Goal: Entertainment & Leisure: Browse casually

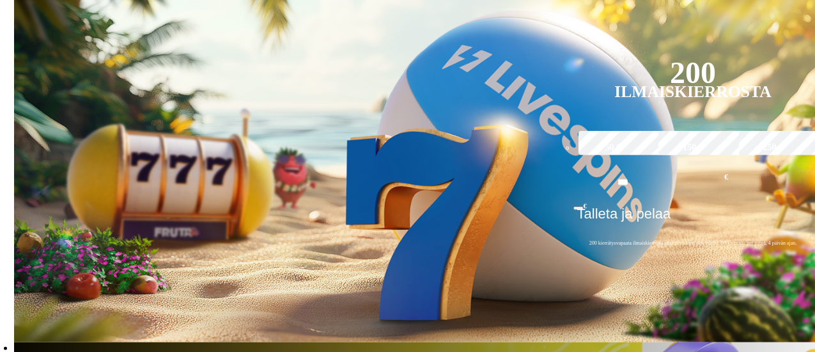
scroll to position [233, 0]
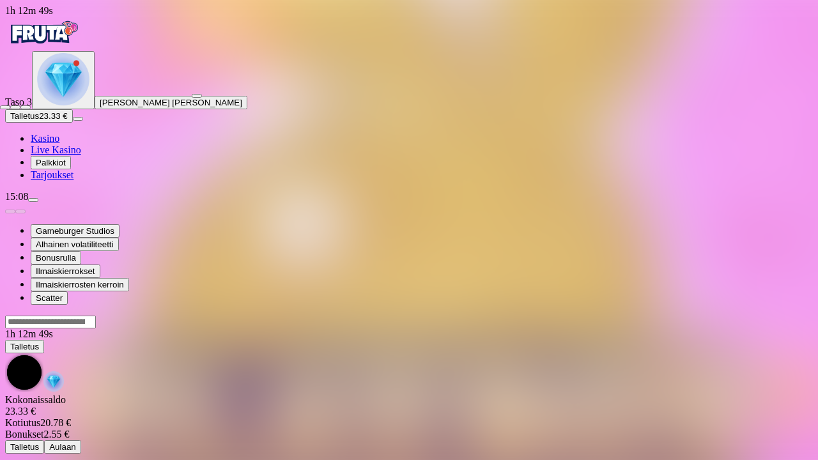
click at [5, 107] on span "close icon" at bounding box center [5, 107] width 0 height 0
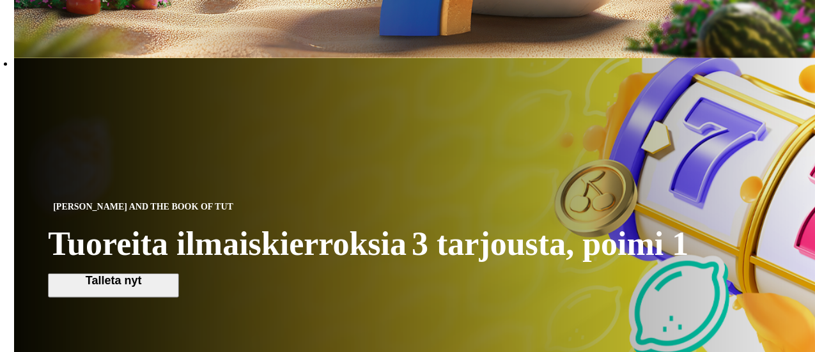
scroll to position [524, 0]
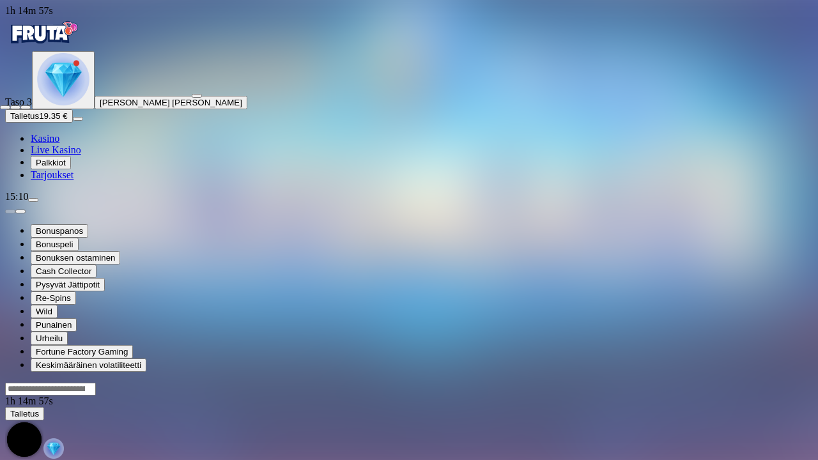
click at [5, 107] on span "close icon" at bounding box center [5, 107] width 0 height 0
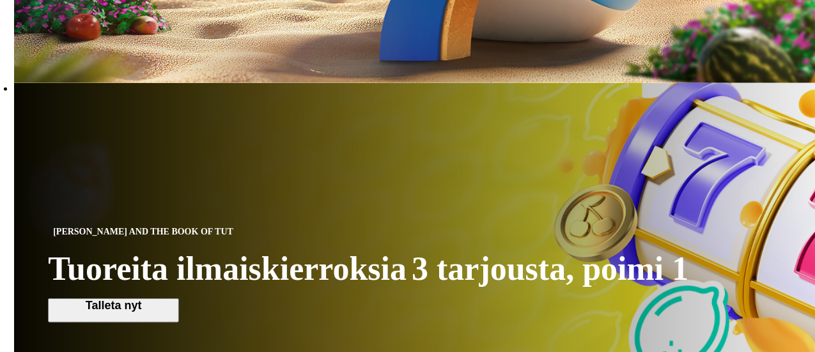
scroll to position [501, 0]
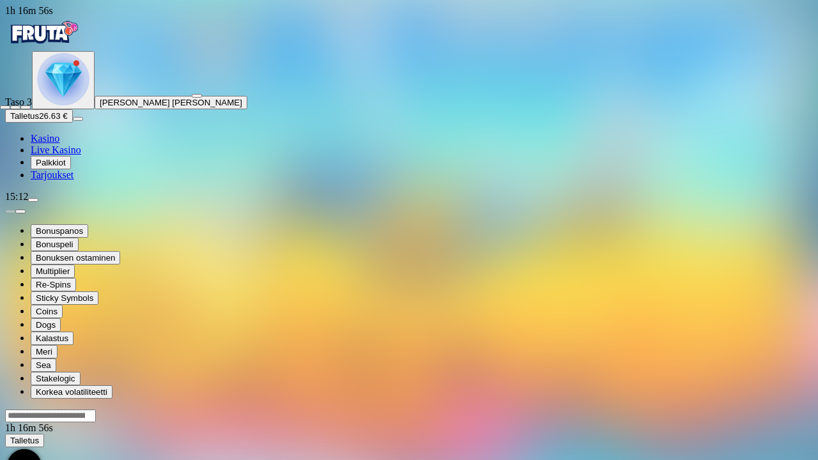
click at [5, 107] on span "close icon" at bounding box center [5, 107] width 0 height 0
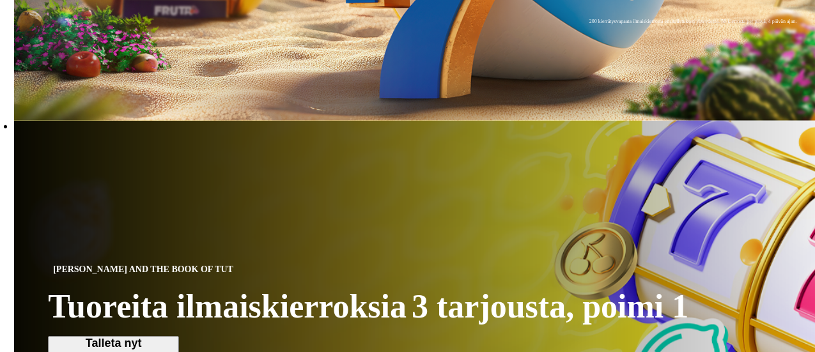
scroll to position [460, 0]
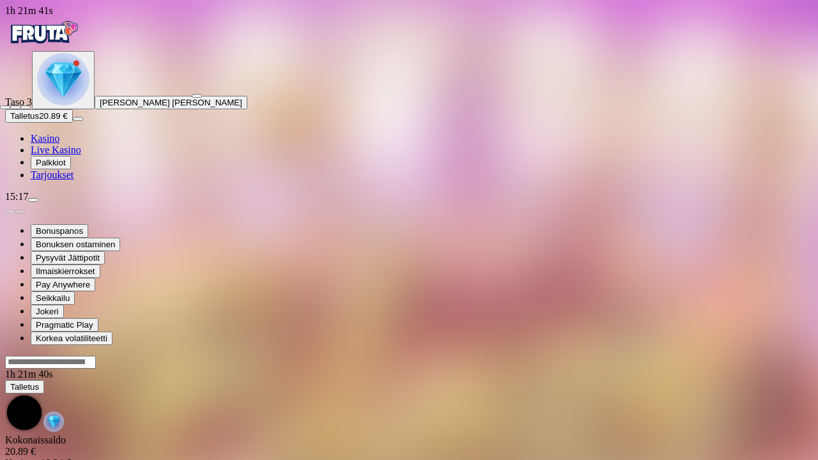
click at [5, 107] on span "close icon" at bounding box center [5, 107] width 0 height 0
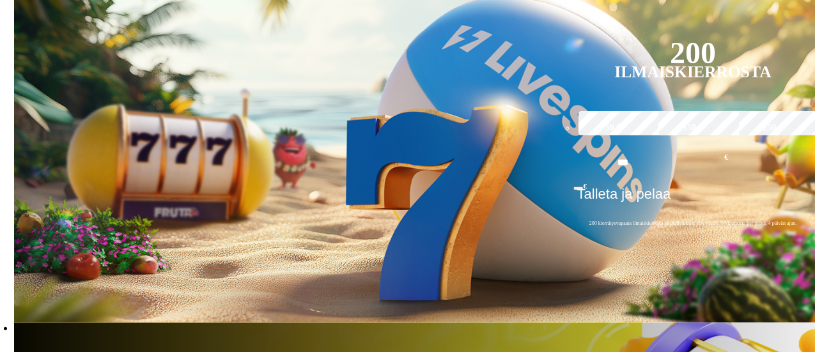
scroll to position [262, 0]
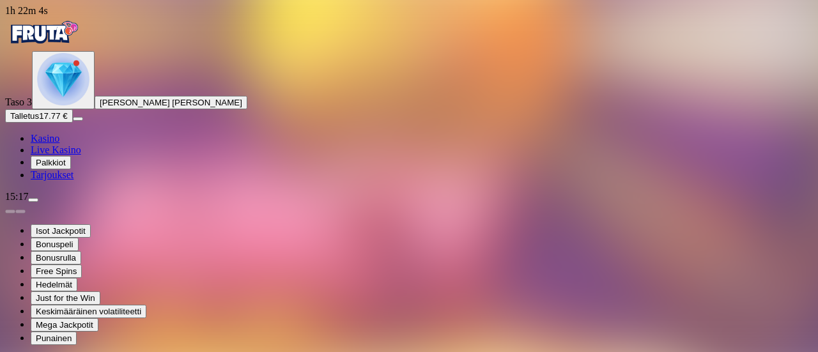
click at [114, 109] on div "Taso 3 [PERSON_NAME] [PERSON_NAME]" at bounding box center [409, 80] width 808 height 58
click at [33, 200] on span "menu icon" at bounding box center [33, 200] width 0 height 0
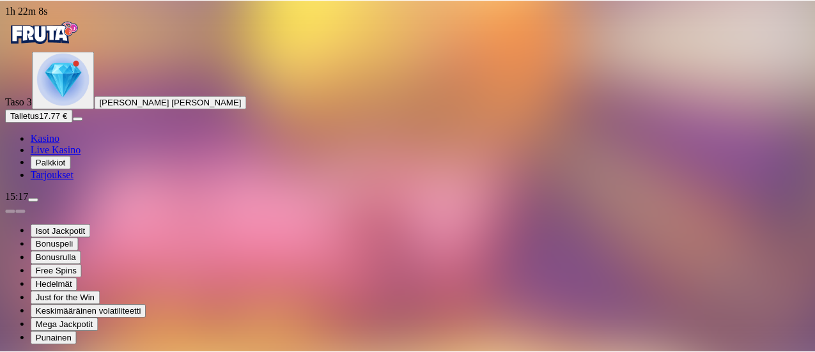
scroll to position [129, 0]
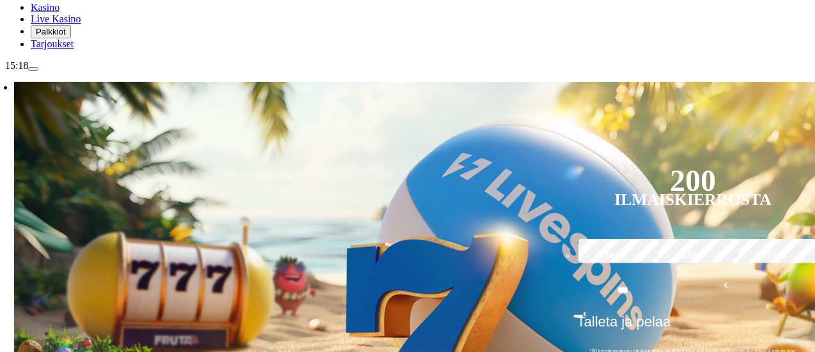
scroll to position [140, 0]
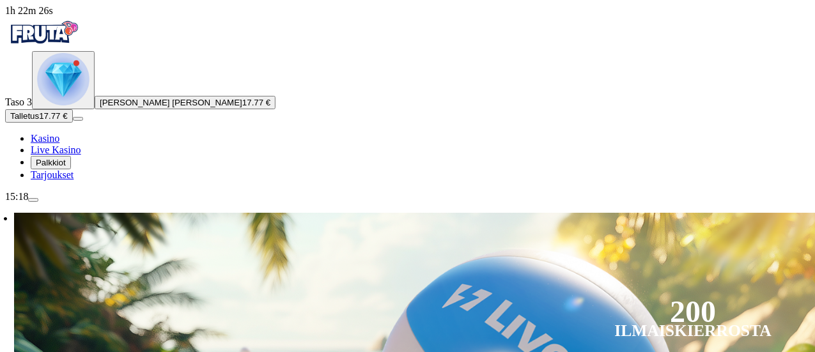
click at [85, 106] on img "Primary" at bounding box center [63, 79] width 52 height 52
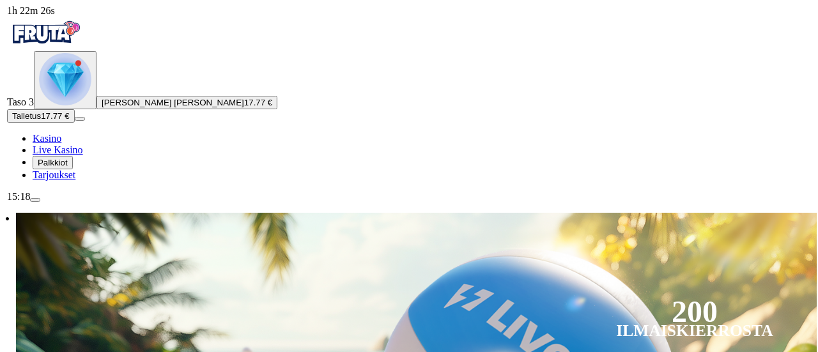
scroll to position [687, 0]
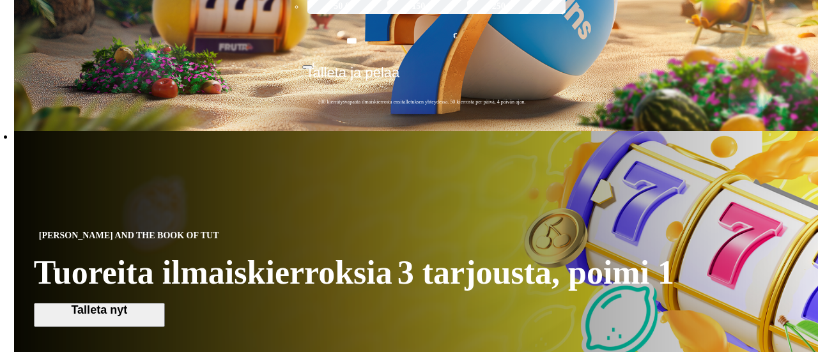
scroll to position [93, 0]
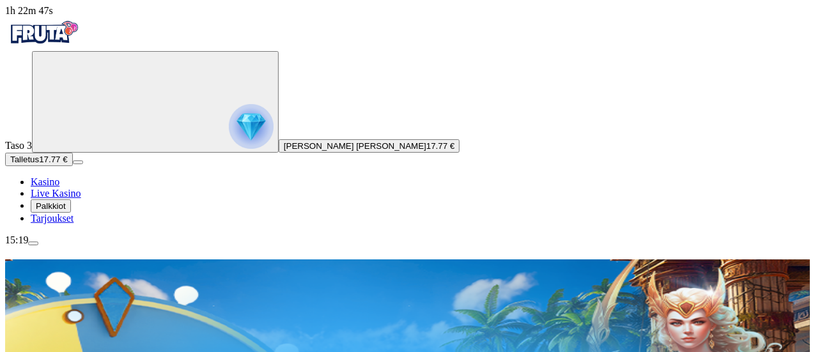
click at [73, 166] on circle "Primary" at bounding box center [133, 101] width 130 height 130
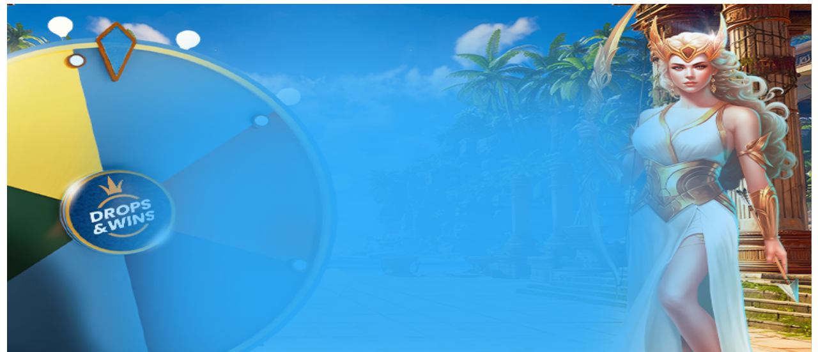
scroll to position [687, 0]
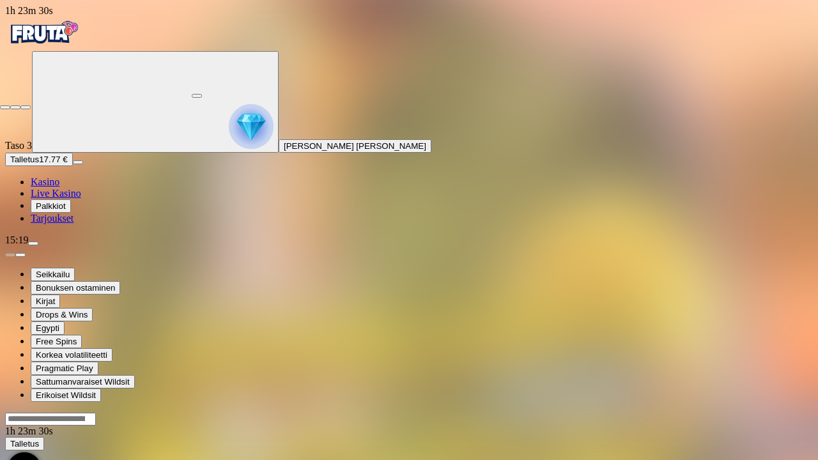
click at [5, 107] on span "close icon" at bounding box center [5, 107] width 0 height 0
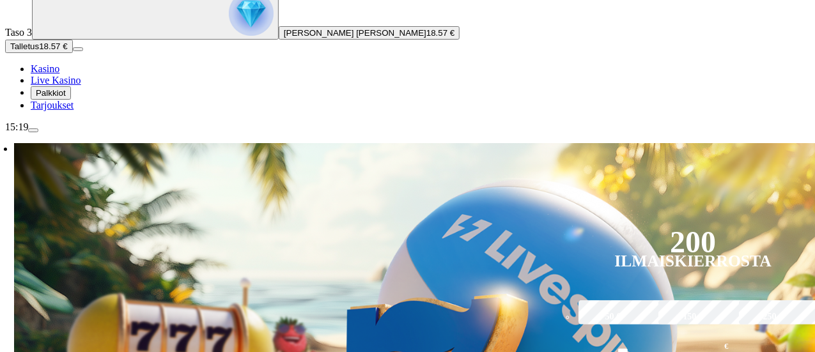
scroll to position [123, 0]
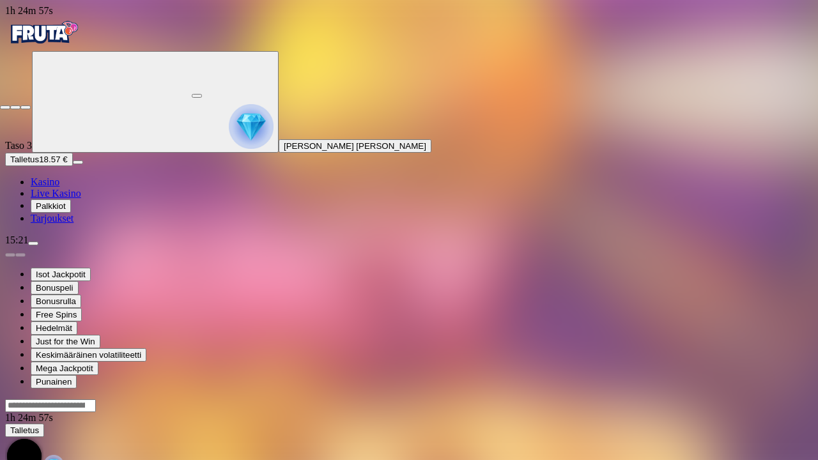
click at [5, 107] on span "close icon" at bounding box center [5, 107] width 0 height 0
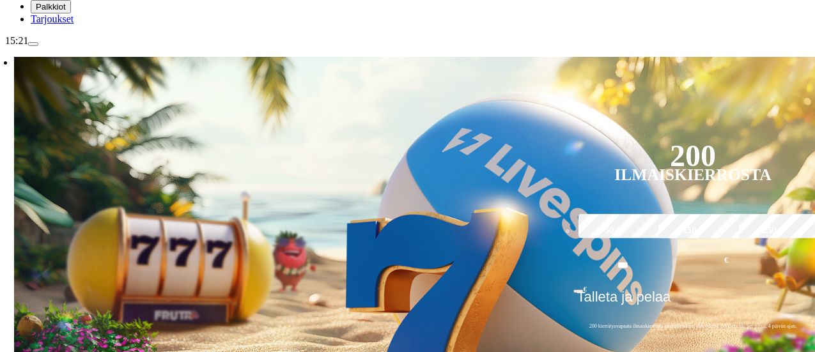
scroll to position [198, 0]
